Goal: Information Seeking & Learning: Learn about a topic

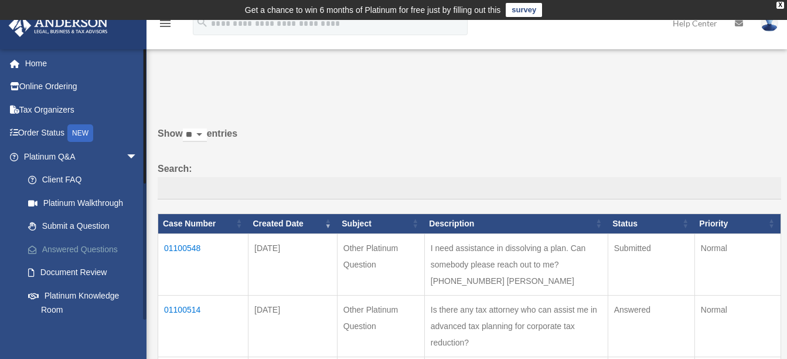
click at [97, 250] on link "Answered Questions" at bounding box center [85, 248] width 139 height 23
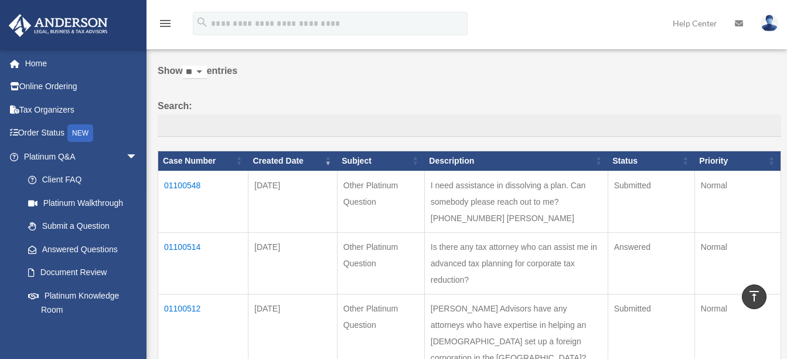
scroll to position [59, 0]
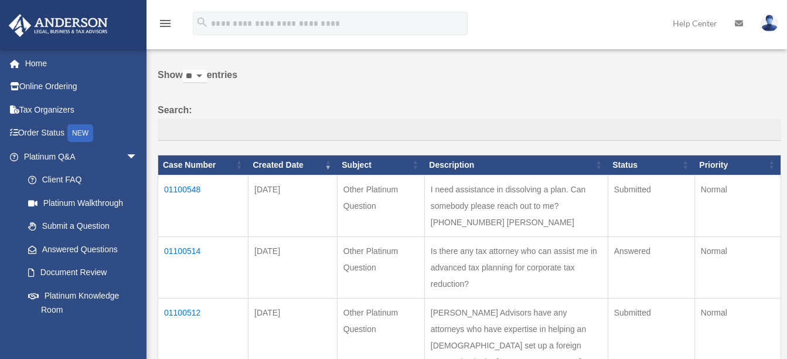
click at [175, 186] on td "01100548" at bounding box center [203, 206] width 90 height 62
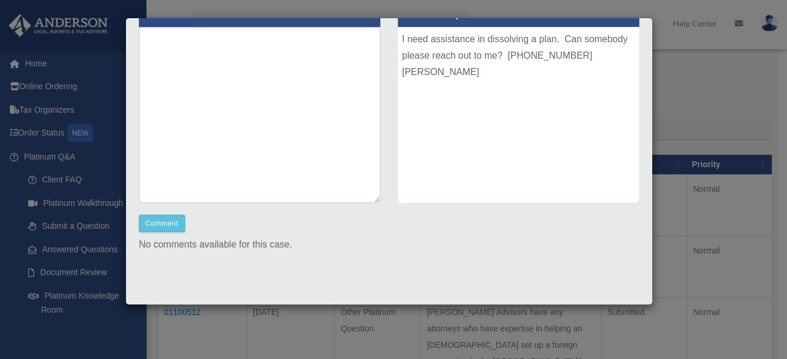
scroll to position [0, 0]
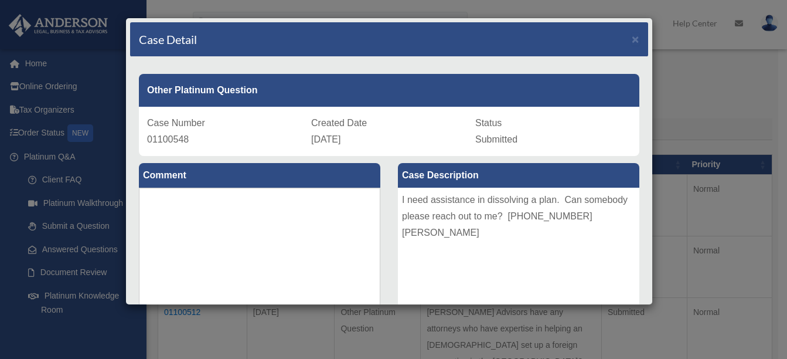
click at [556, 335] on div "Case Detail × Other Platinum Question Case Number 01100548 Created Date [DATE] …" at bounding box center [393, 179] width 787 height 359
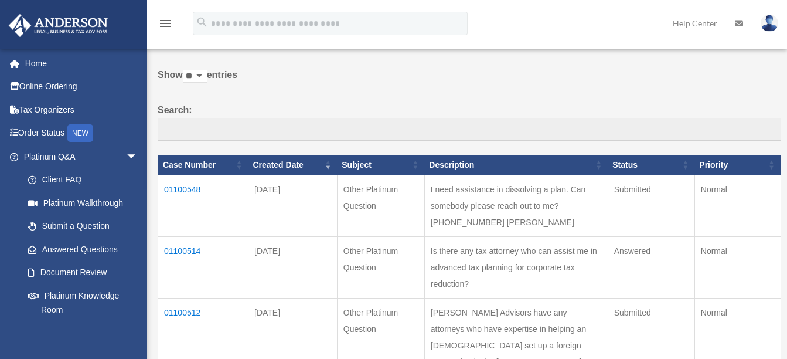
scroll to position [117, 0]
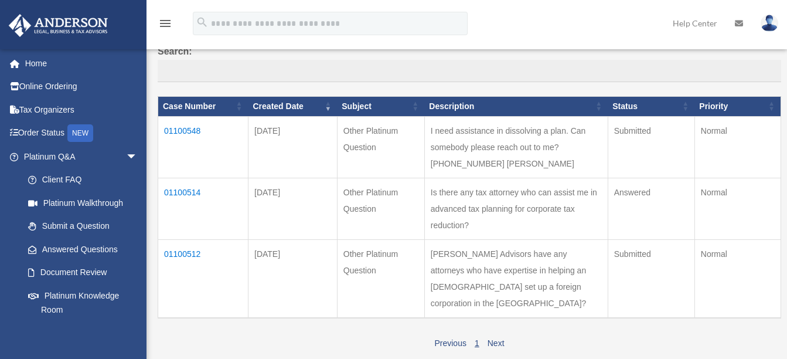
click at [188, 208] on td "01100514" at bounding box center [203, 209] width 90 height 62
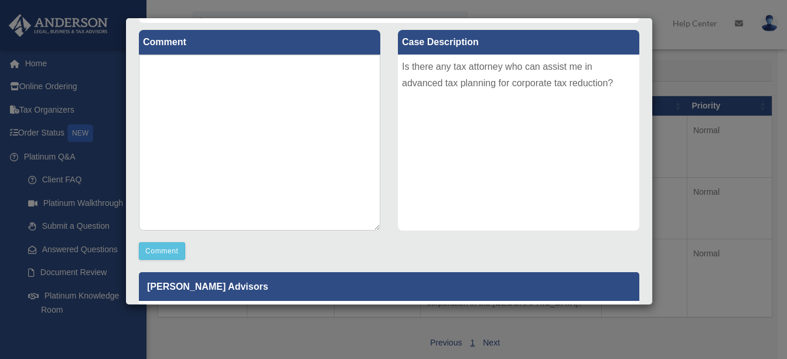
scroll to position [293, 0]
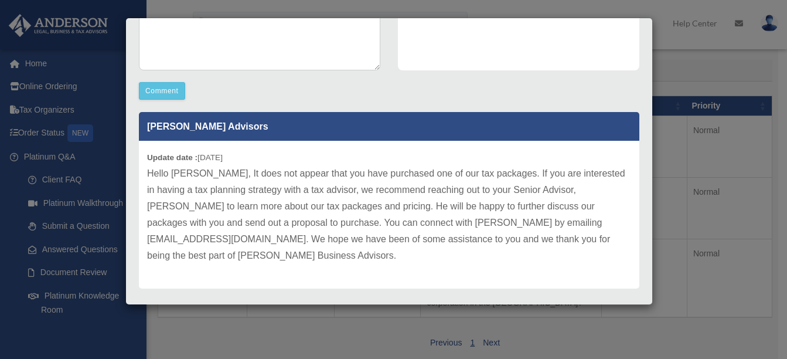
click at [219, 345] on div "Case Detail × Other Platinum Question Case Number 01100514 Created Date [DATE] …" at bounding box center [393, 179] width 787 height 359
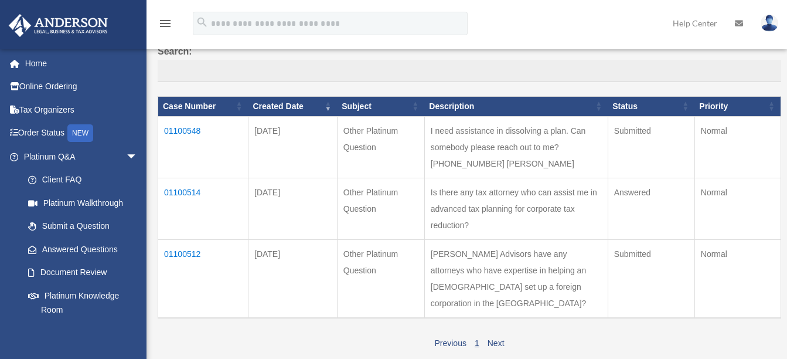
click at [189, 288] on td "01100512" at bounding box center [203, 278] width 90 height 79
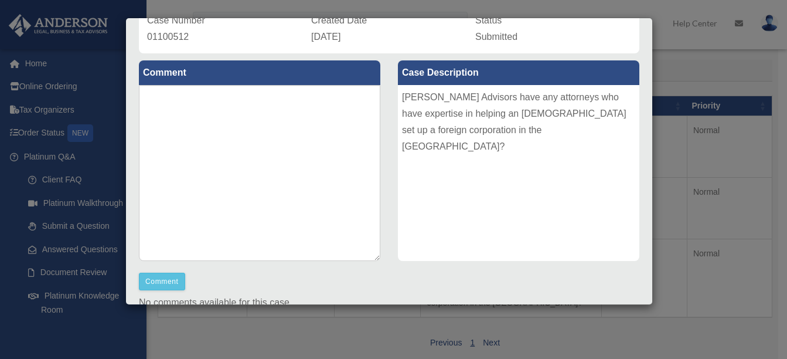
scroll to position [0, 0]
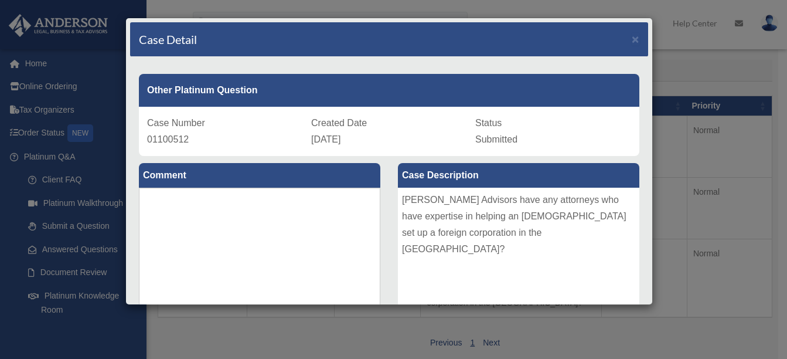
click at [547, 332] on div "Case Detail × Other Platinum Question Case Number 01100512 Created Date [DATE] …" at bounding box center [393, 179] width 787 height 359
